Goal: Navigation & Orientation: Find specific page/section

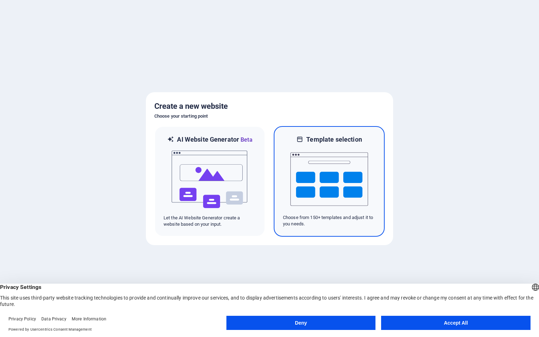
click at [331, 188] on img at bounding box center [329, 179] width 78 height 71
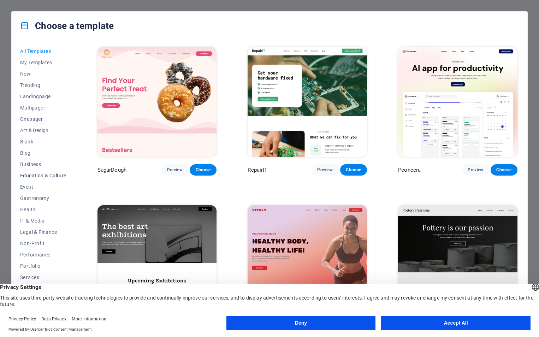
scroll to position [23, 0]
click at [34, 198] on span "IT & Media" at bounding box center [43, 198] width 46 height 6
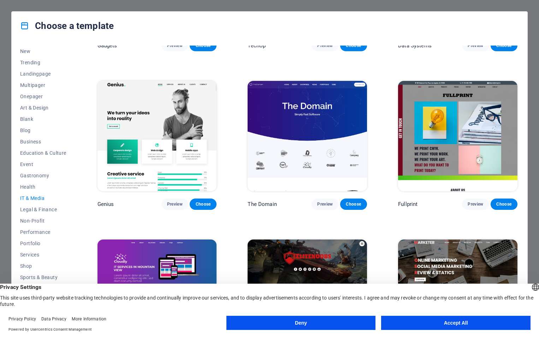
scroll to position [331, 0]
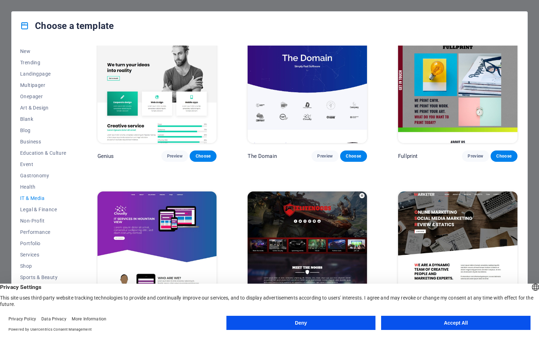
click at [450, 320] on button "Accept All" at bounding box center [455, 323] width 149 height 14
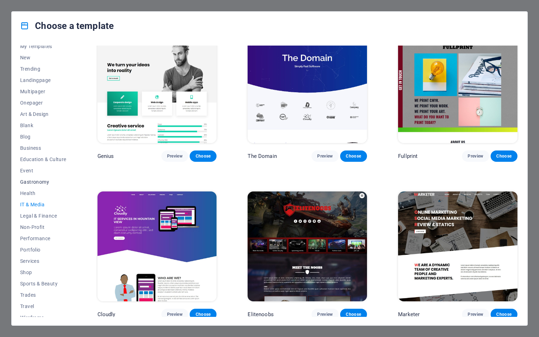
scroll to position [23, 0]
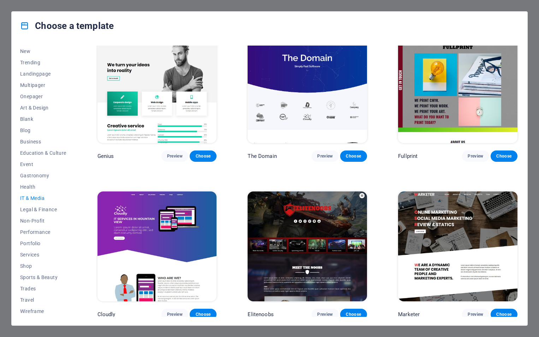
click at [129, 236] on img at bounding box center [156, 246] width 119 height 110
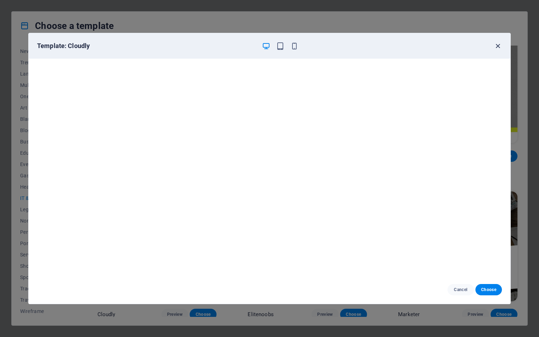
click at [498, 45] on icon "button" at bounding box center [498, 46] width 8 height 8
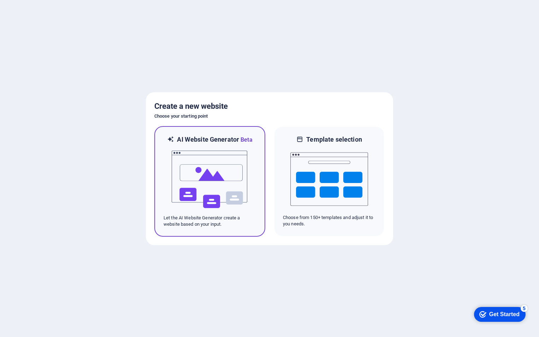
click at [198, 160] on img at bounding box center [210, 179] width 78 height 71
